Goal: Task Accomplishment & Management: Use online tool/utility

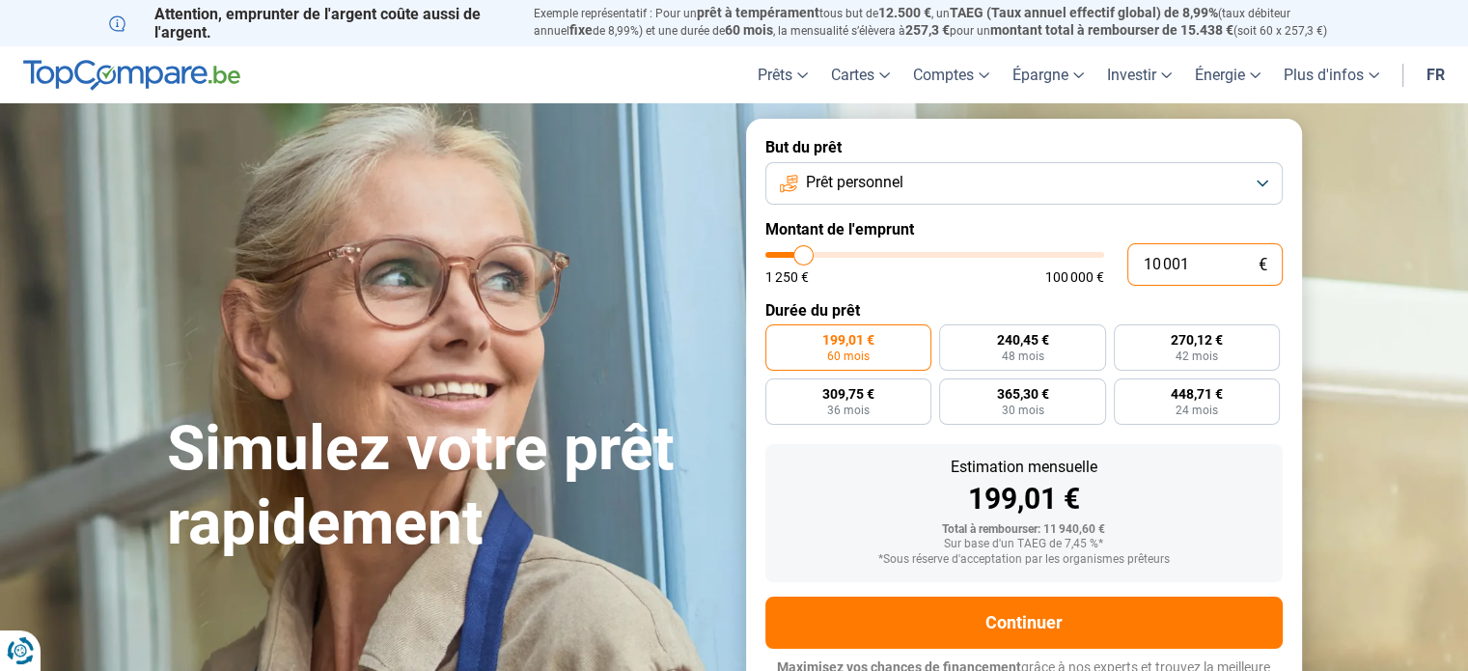
drag, startPoint x: 1200, startPoint y: 262, endPoint x: 1143, endPoint y: 262, distance: 57.9
click at [1143, 262] on input "10 001" at bounding box center [1204, 264] width 155 height 42
type input "1"
type input "1250"
type input "10"
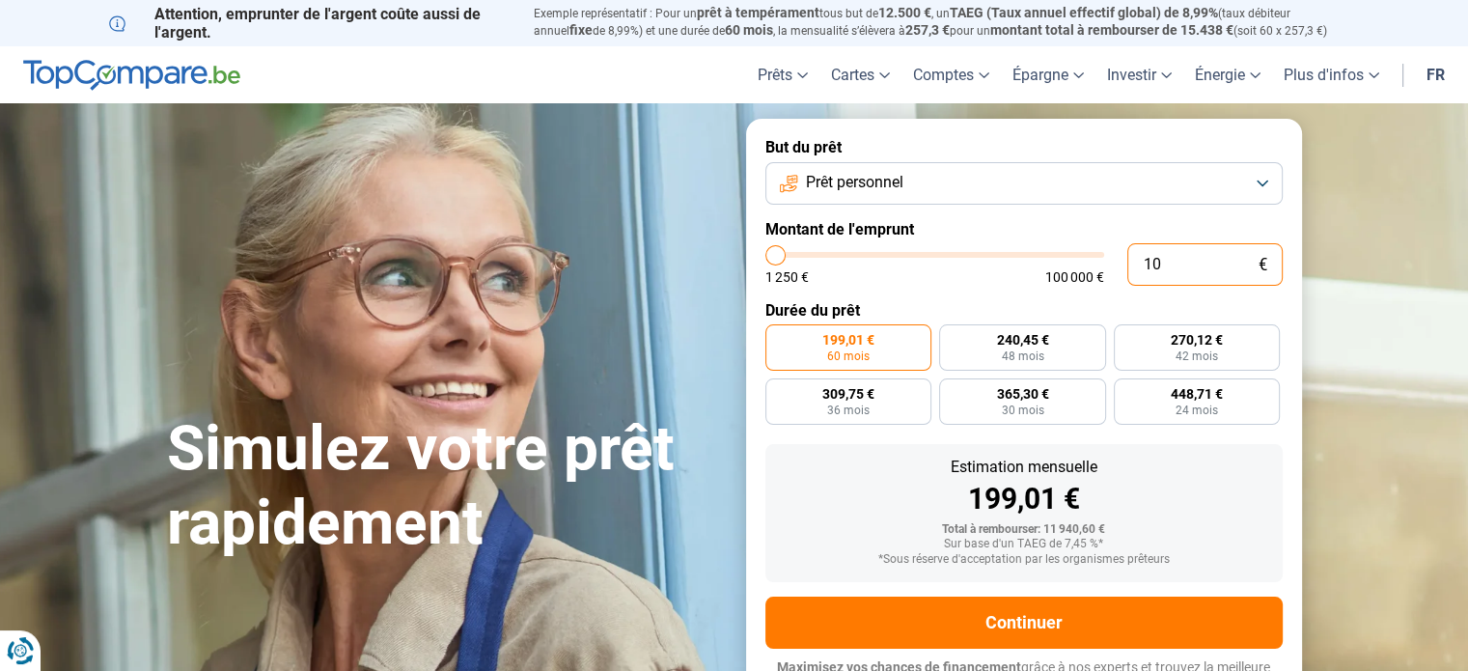
type input "1250"
type input "100"
type input "1250"
type input "1 000"
type input "1250"
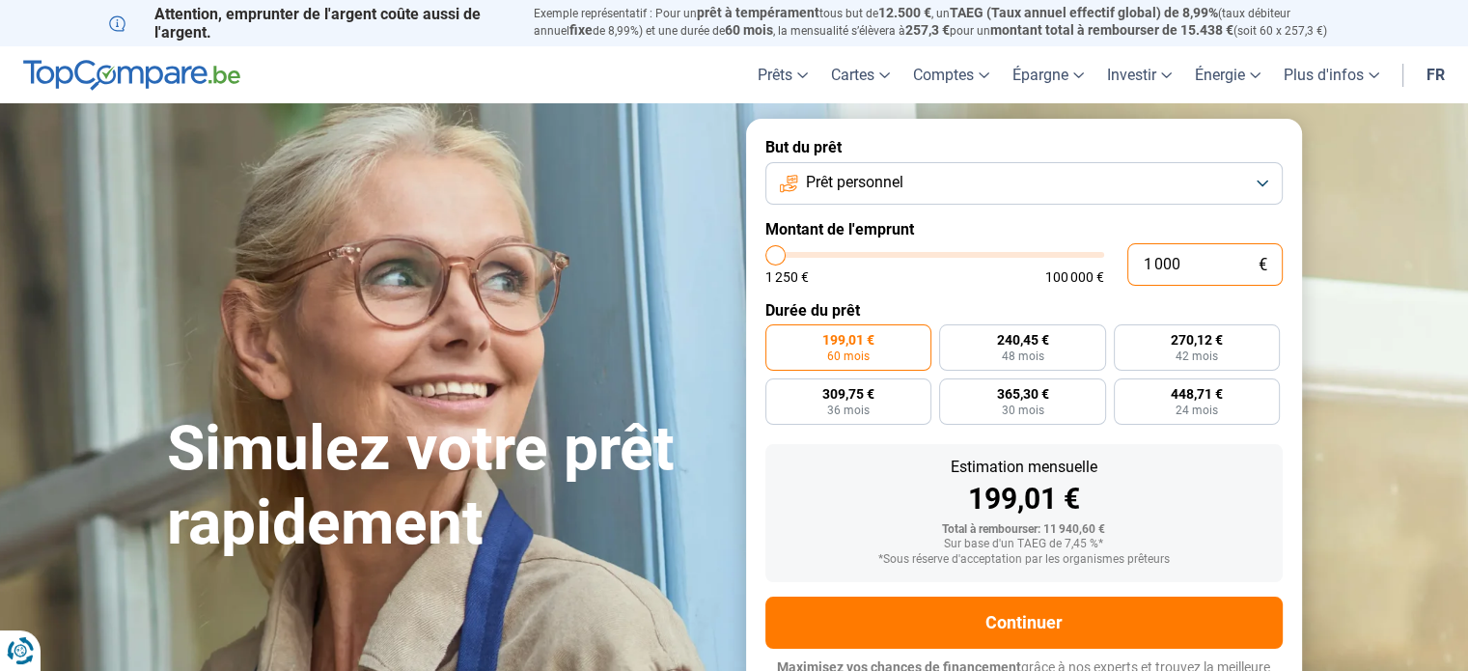
type input "10 000"
type input "10000"
type input "100 000"
type input "100000"
radio input "false"
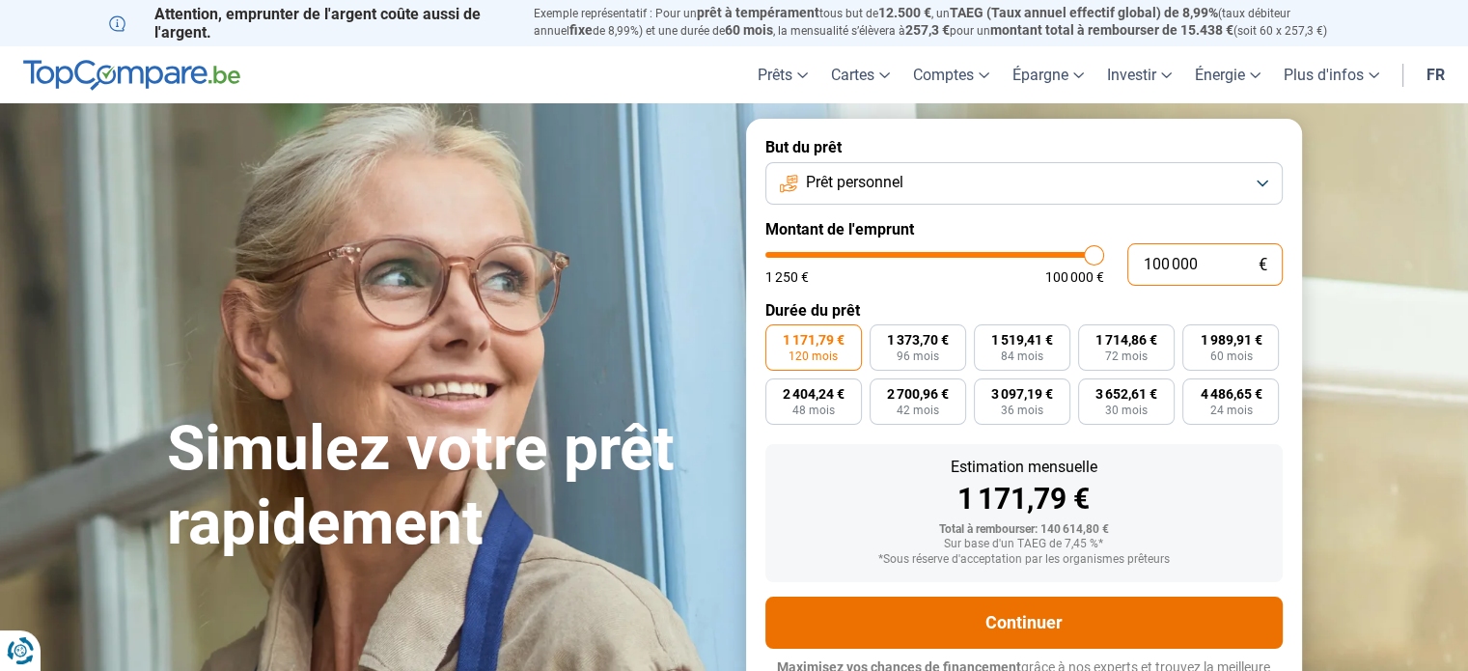
scroll to position [26, 0]
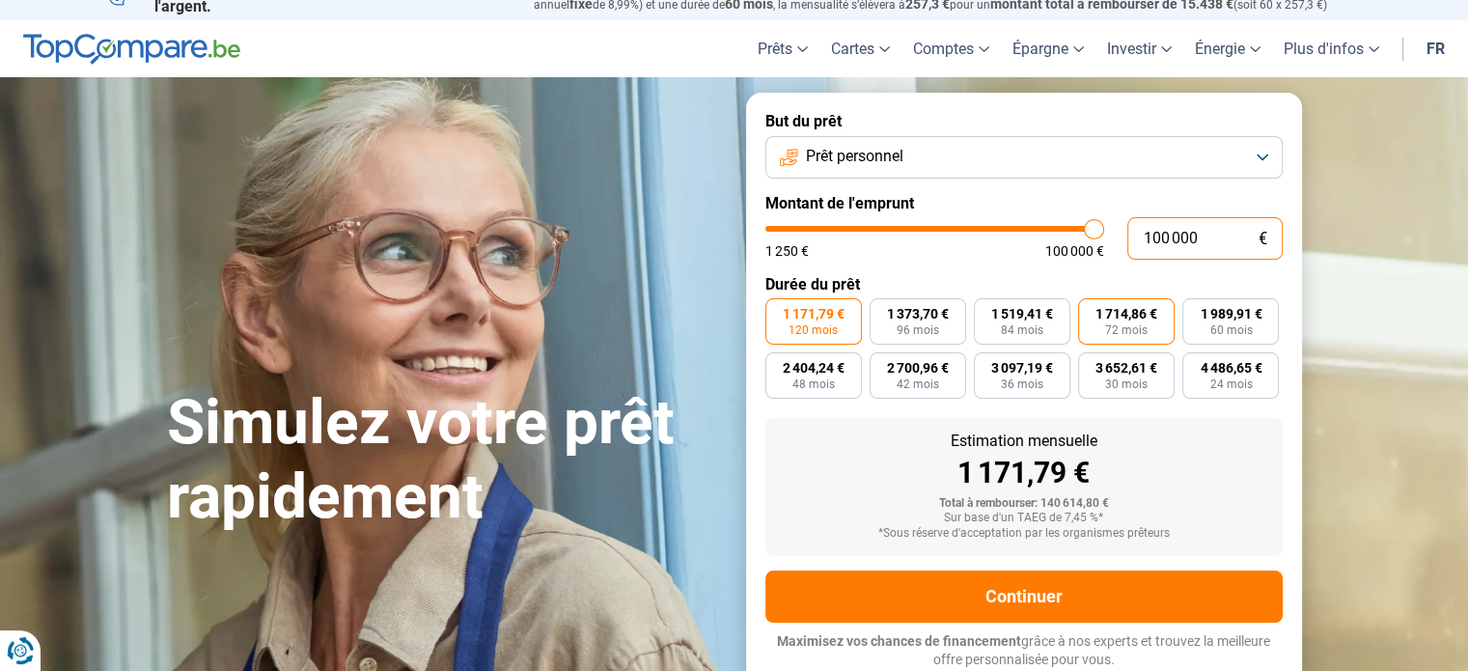
type input "100 000"
click at [1116, 324] on span "72 mois" at bounding box center [1126, 330] width 42 height 12
click at [1090, 311] on input "1 714,86 € 72 mois" at bounding box center [1084, 304] width 13 height 13
radio input "true"
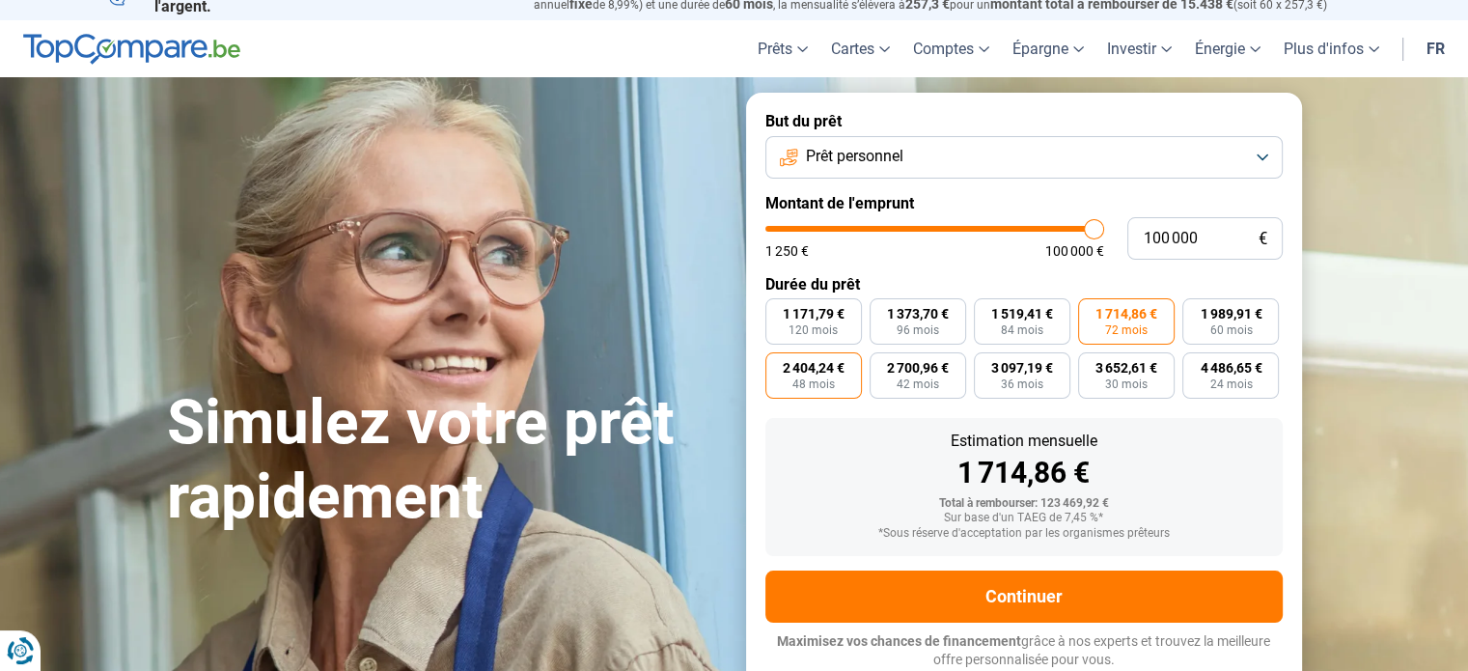
click at [805, 373] on span "2 404,24 €" at bounding box center [814, 368] width 62 height 14
click at [778, 365] on input "2 404,24 € 48 mois" at bounding box center [771, 358] width 13 height 13
radio input "true"
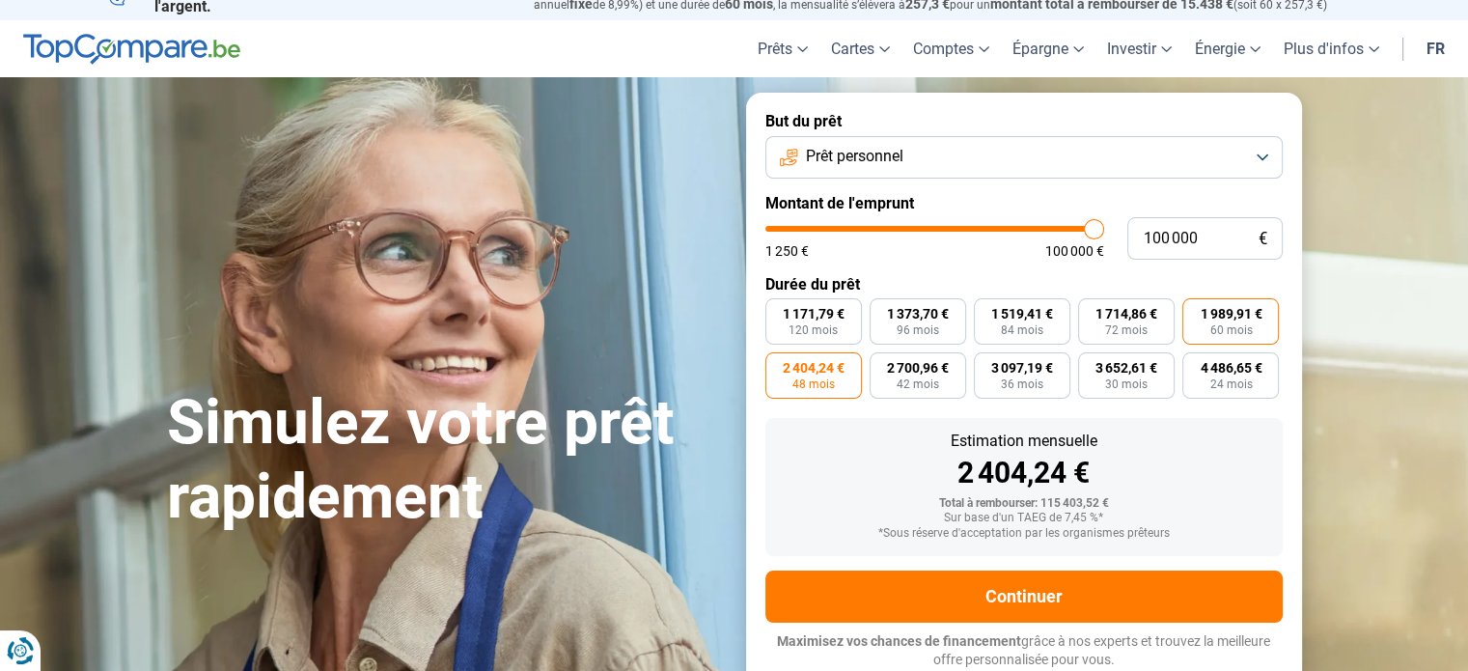
click at [1231, 320] on span "1 989,91 €" at bounding box center [1231, 314] width 62 height 14
click at [1195, 311] on input "1 989,91 € 60 mois" at bounding box center [1188, 304] width 13 height 13
radio input "true"
click at [1131, 324] on span "72 mois" at bounding box center [1126, 330] width 42 height 12
click at [1090, 311] on input "1 714,86 € 72 mois" at bounding box center [1084, 304] width 13 height 13
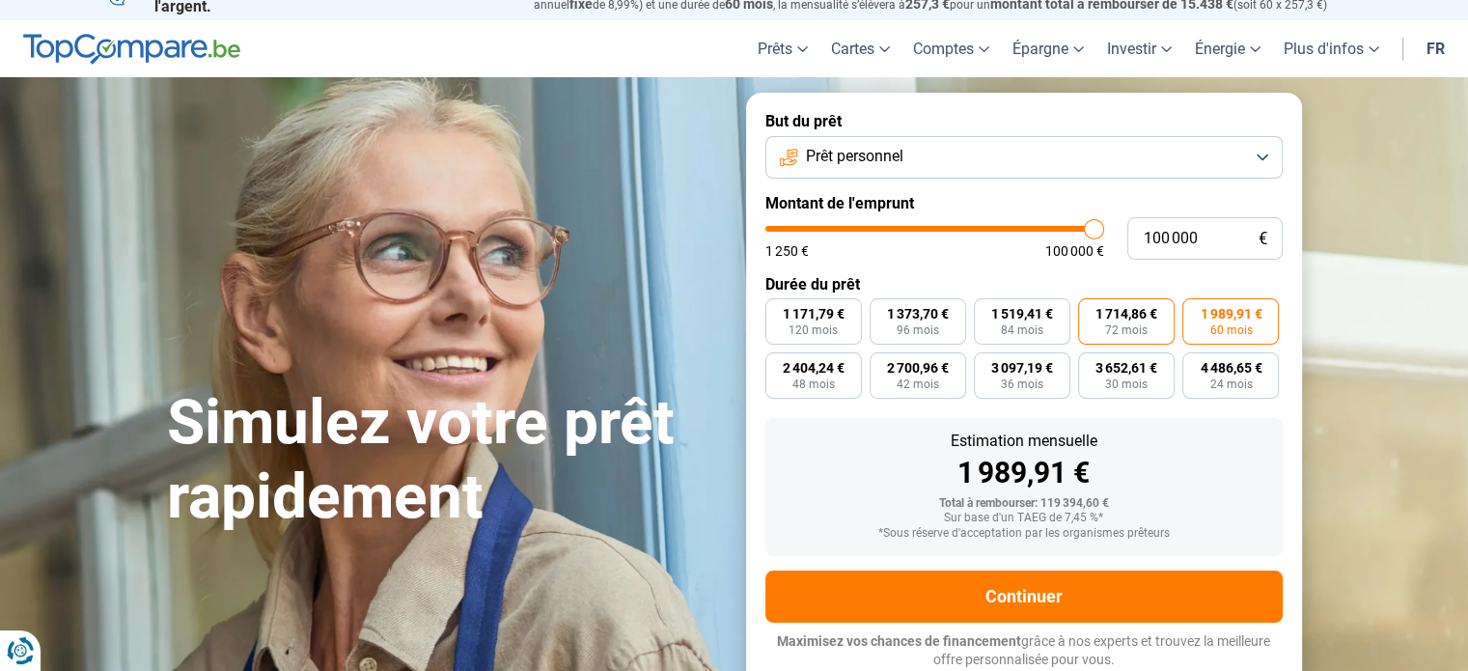
radio input "true"
click at [1232, 317] on span "1 989,91 €" at bounding box center [1231, 314] width 62 height 14
click at [1195, 311] on input "1 989,91 € 60 mois" at bounding box center [1188, 304] width 13 height 13
radio input "true"
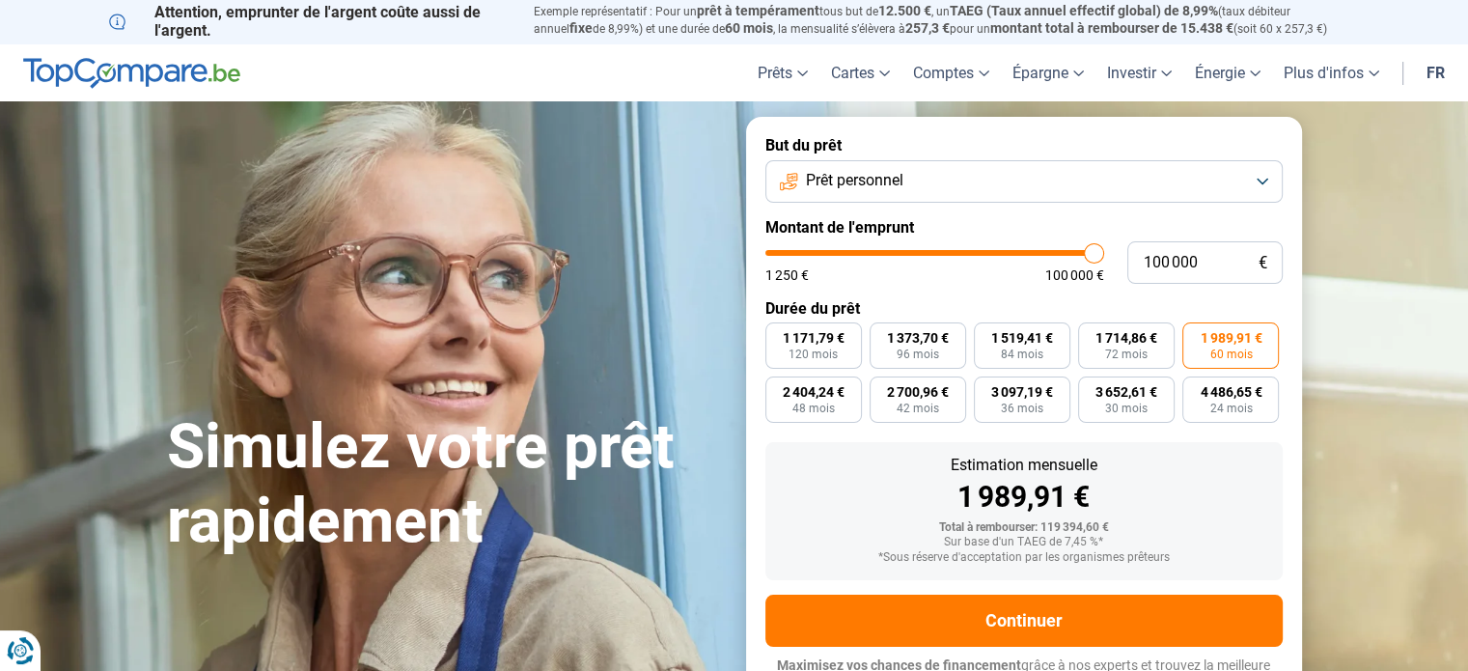
scroll to position [0, 0]
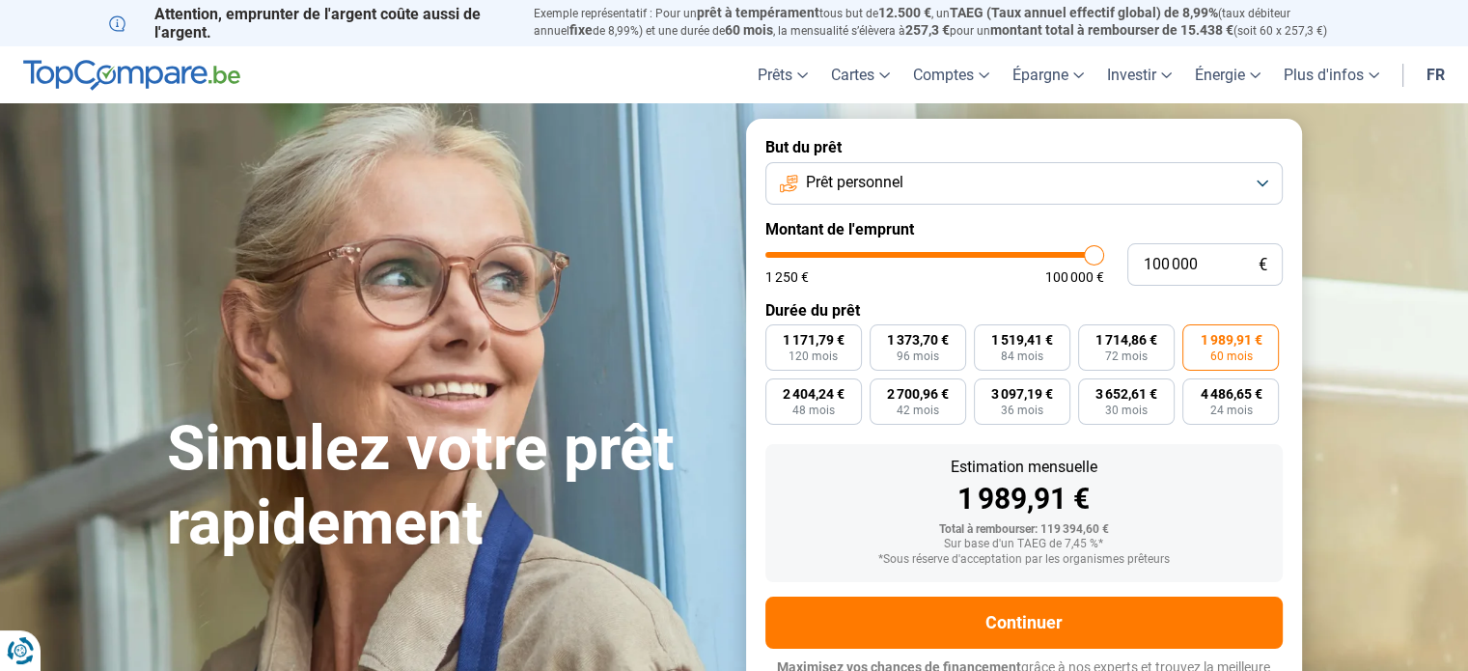
click at [1266, 185] on button "Prêt personnel" at bounding box center [1023, 183] width 517 height 42
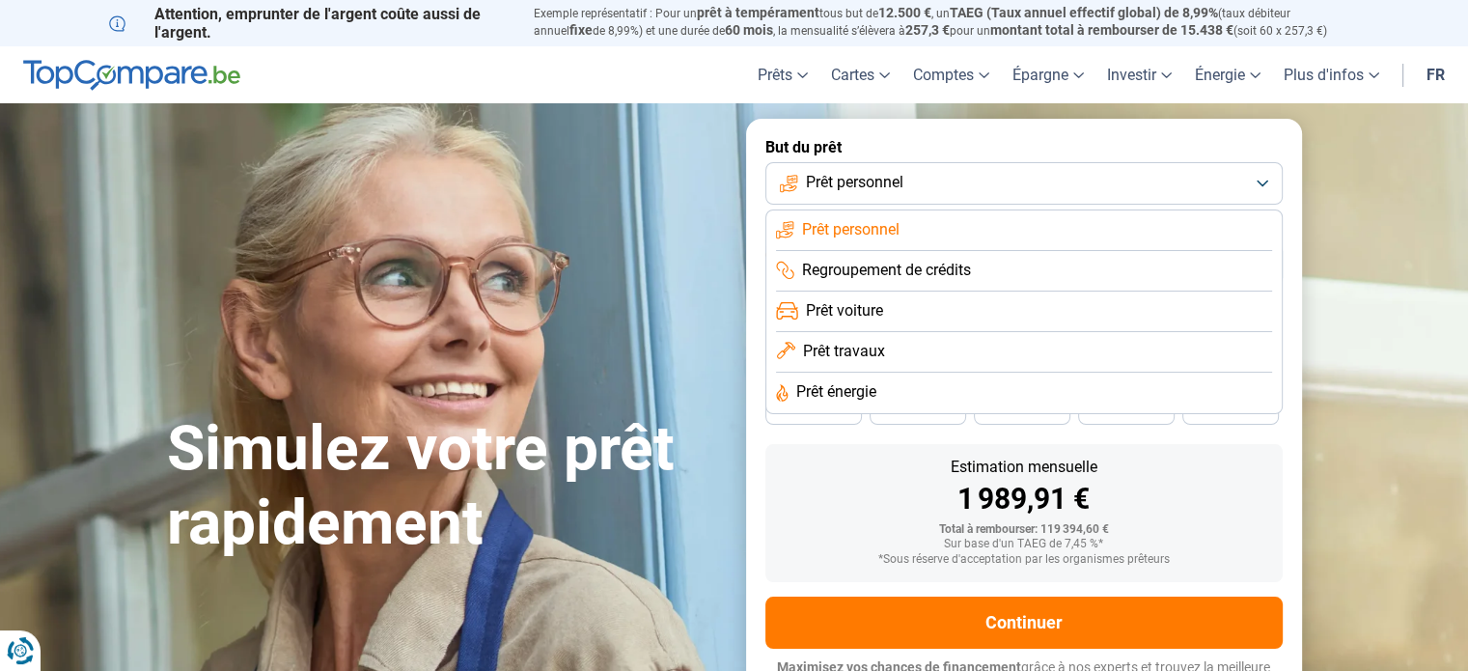
click at [1264, 184] on button "Prêt personnel" at bounding box center [1023, 183] width 517 height 42
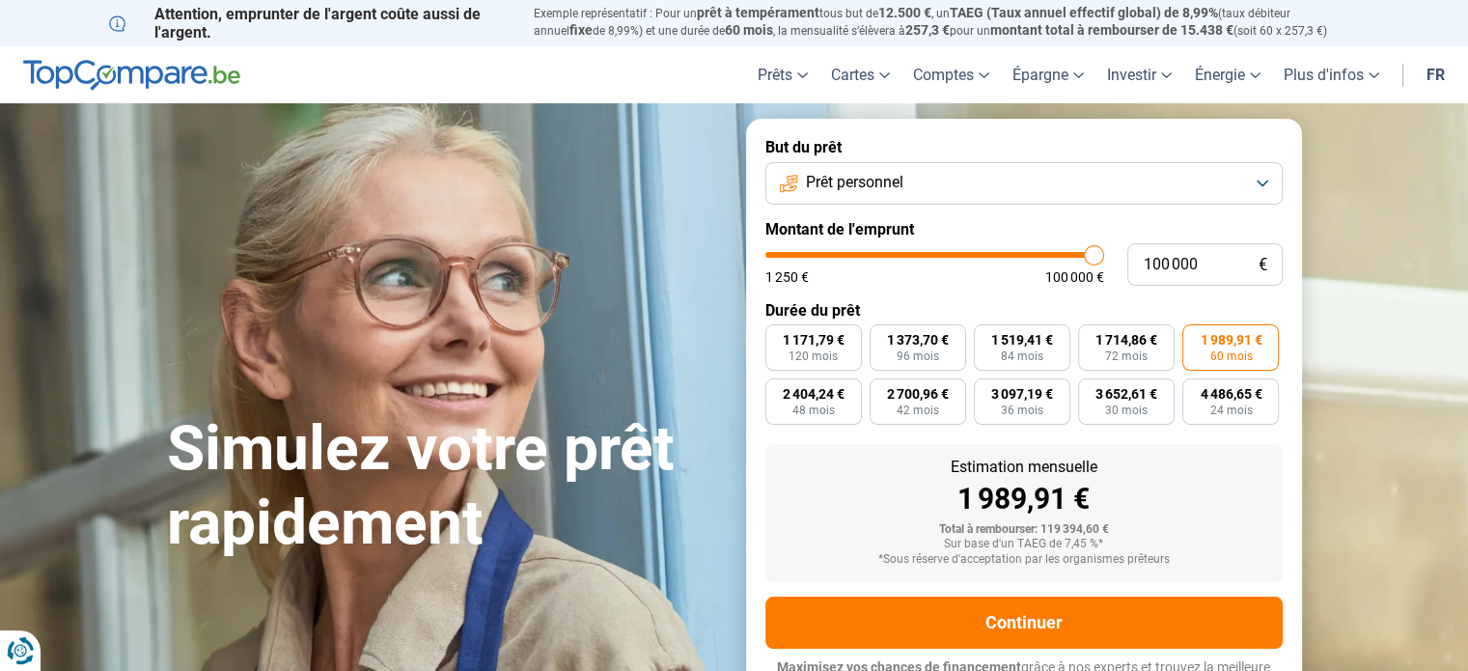
click at [1264, 184] on button "Prêt personnel" at bounding box center [1023, 183] width 517 height 42
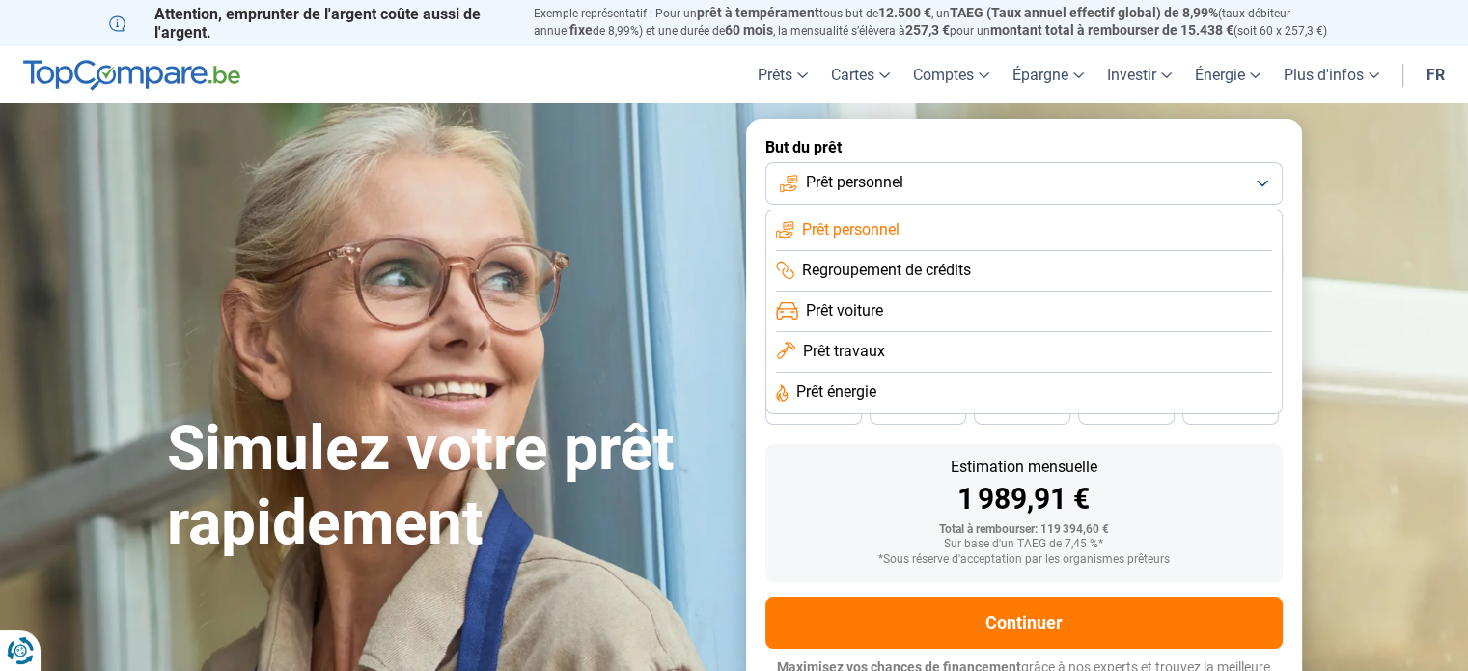
click at [866, 358] on span "Prêt travaux" at bounding box center [844, 351] width 82 height 21
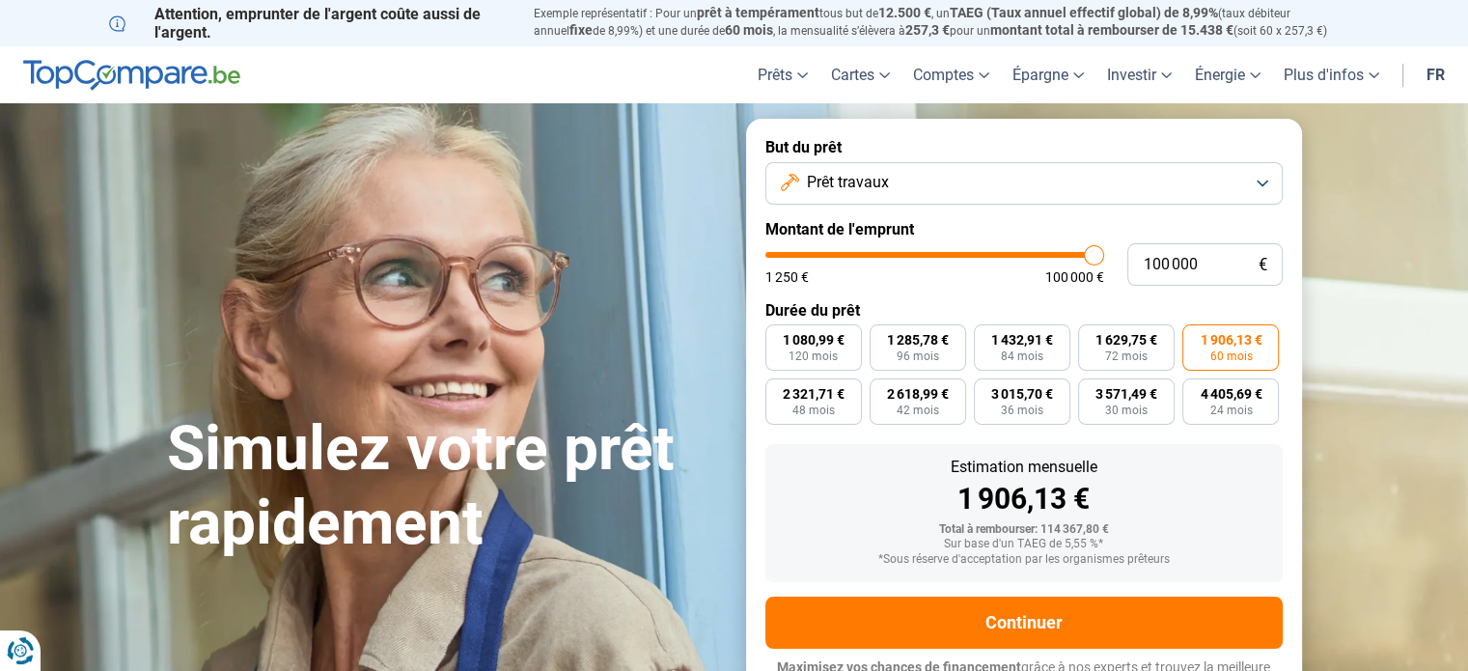
scroll to position [26, 0]
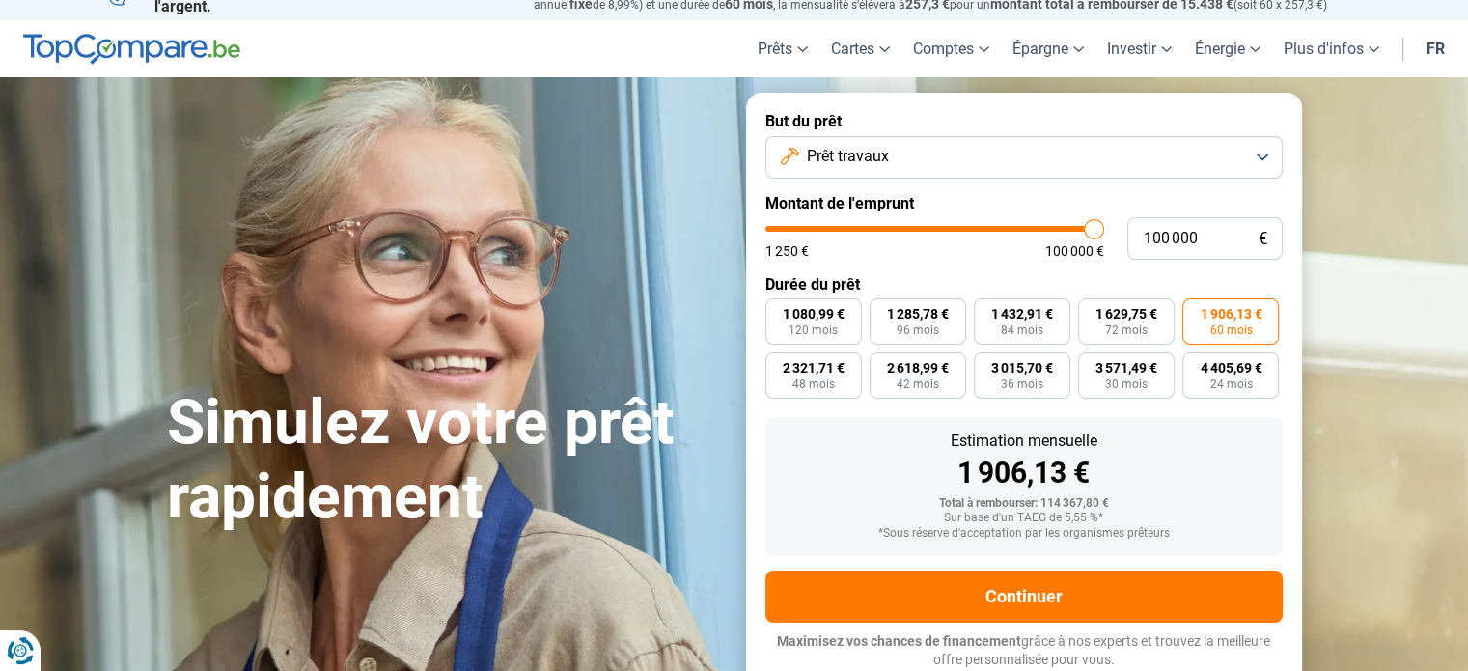
click at [1262, 150] on button "Prêt travaux" at bounding box center [1023, 157] width 517 height 42
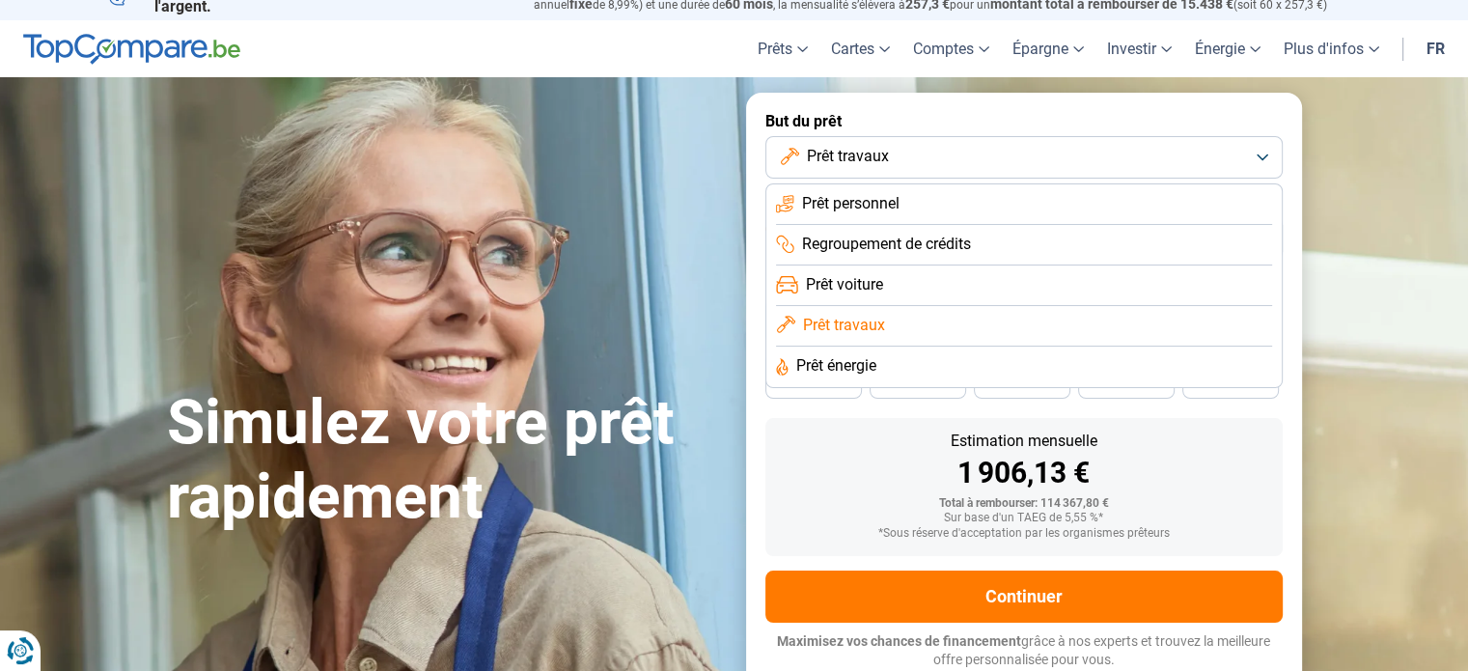
click at [869, 208] on span "Prêt personnel" at bounding box center [850, 203] width 97 height 21
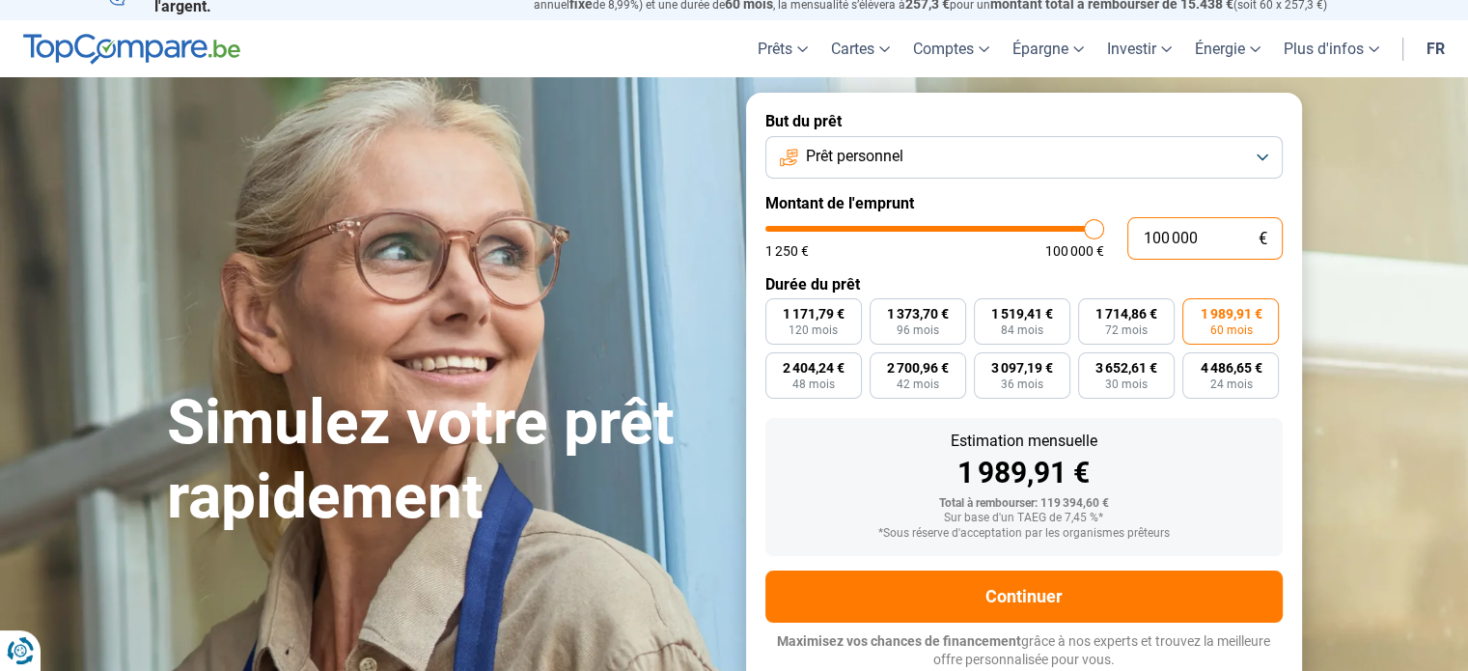
drag, startPoint x: 1207, startPoint y: 234, endPoint x: 1139, endPoint y: 239, distance: 68.7
click at [1139, 239] on input "100 000" at bounding box center [1204, 238] width 155 height 42
type input "5"
type input "1250"
type input "50"
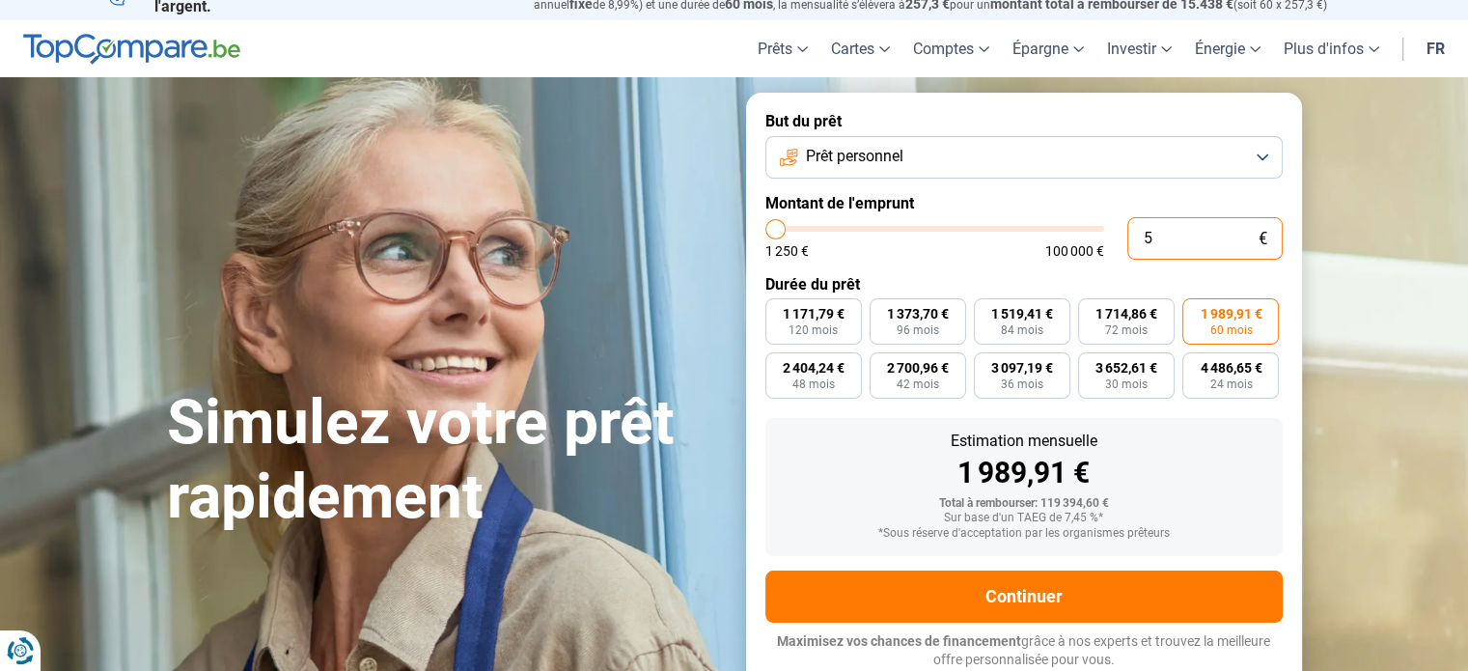
type input "1250"
type input "500"
type input "1250"
type input "5 000"
type input "5000"
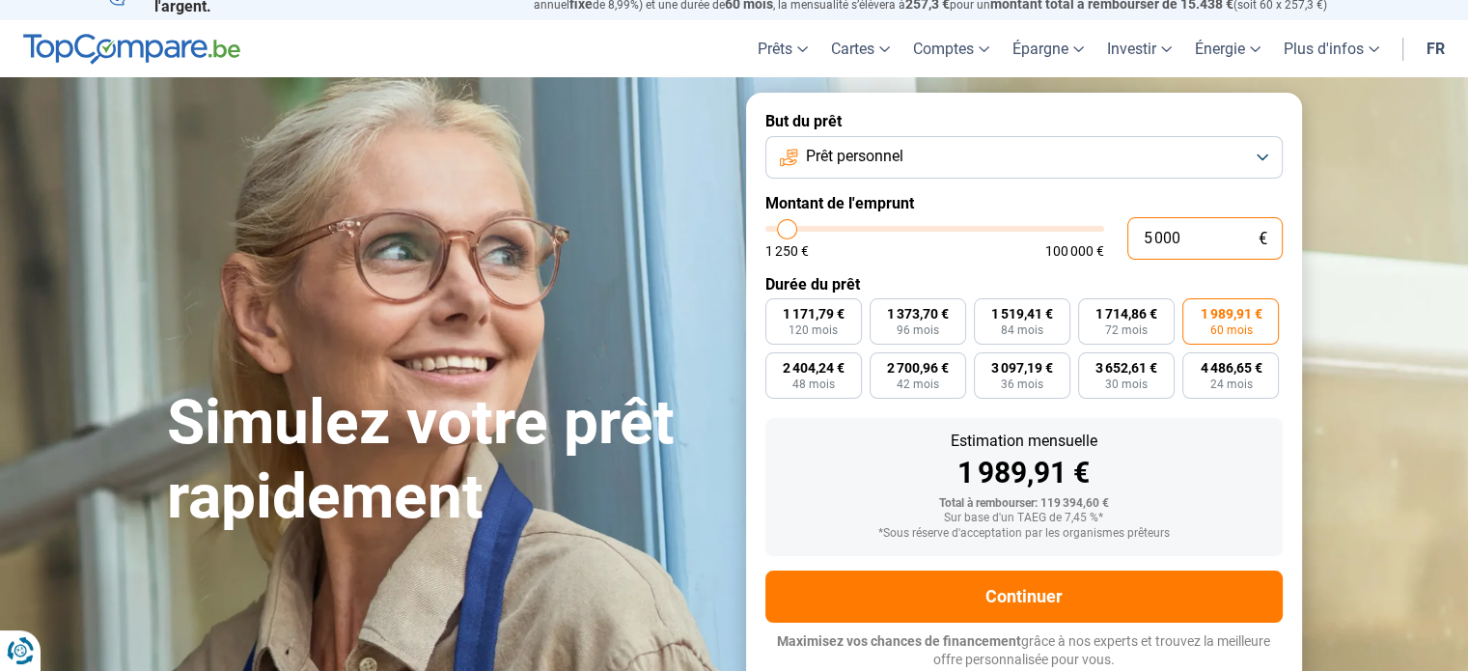
type input "50 000"
type input "50000"
radio input "false"
radio input "true"
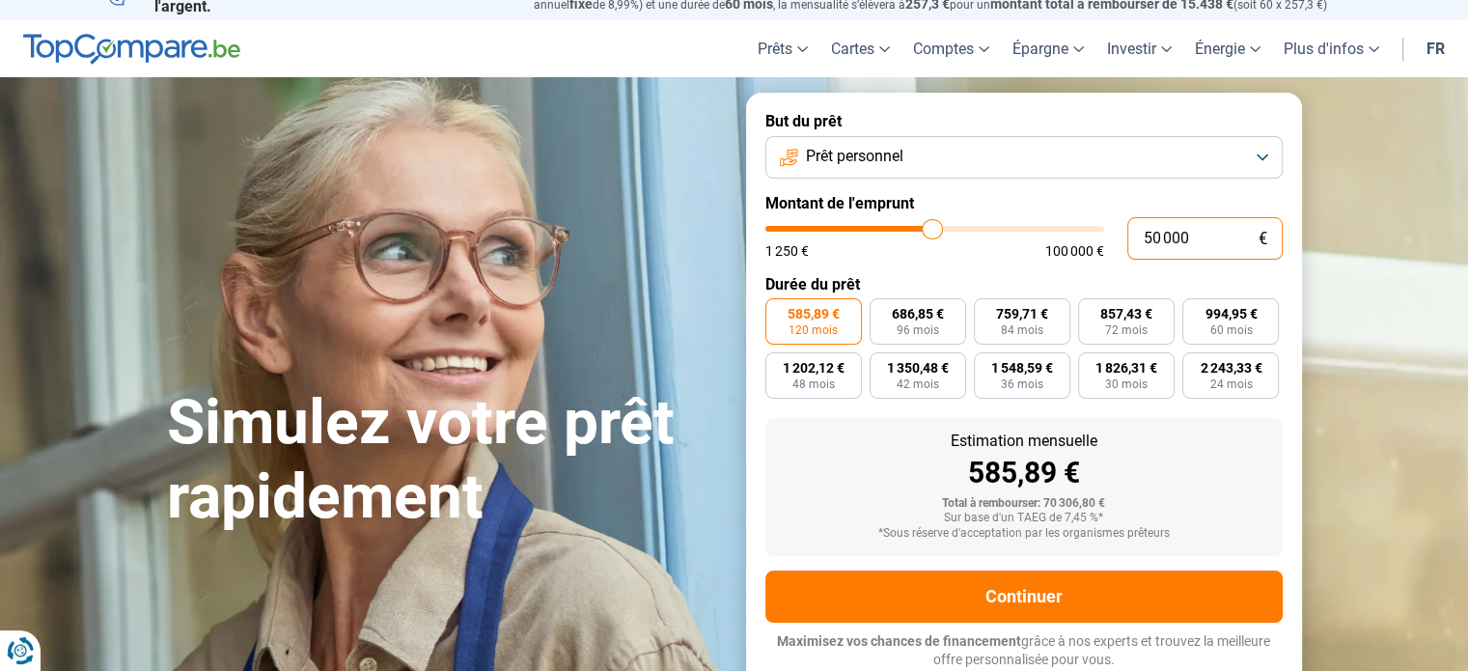
type input "50 000"
click at [1335, 327] on section "Simulez votre prêt rapidement Simulez votre prêt rapidement But du prêt Prêt pe…" at bounding box center [734, 390] width 1468 height 626
click at [1241, 374] on span "2 243,33 €" at bounding box center [1231, 368] width 62 height 14
click at [1195, 365] on input "2 243,33 € 24 mois" at bounding box center [1188, 358] width 13 height 13
radio input "true"
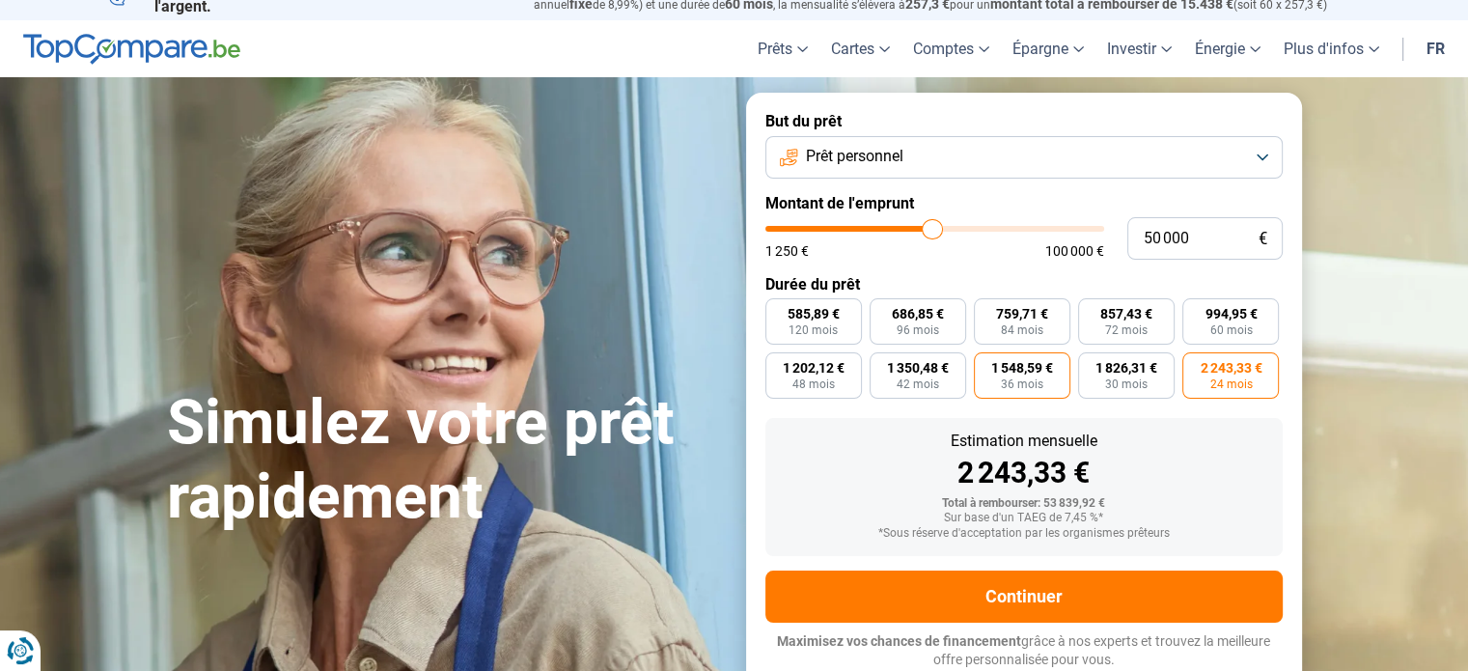
click at [1037, 378] on span "36 mois" at bounding box center [1022, 384] width 42 height 12
click at [986, 365] on input "1 548,59 € 36 mois" at bounding box center [980, 358] width 13 height 13
radio input "true"
